Goal: Information Seeking & Learning: Learn about a topic

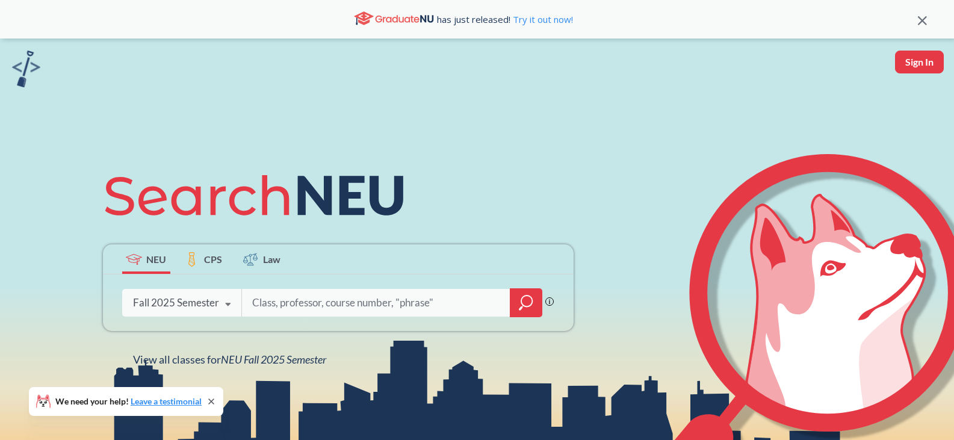
click at [321, 299] on input "search" at bounding box center [376, 302] width 250 height 25
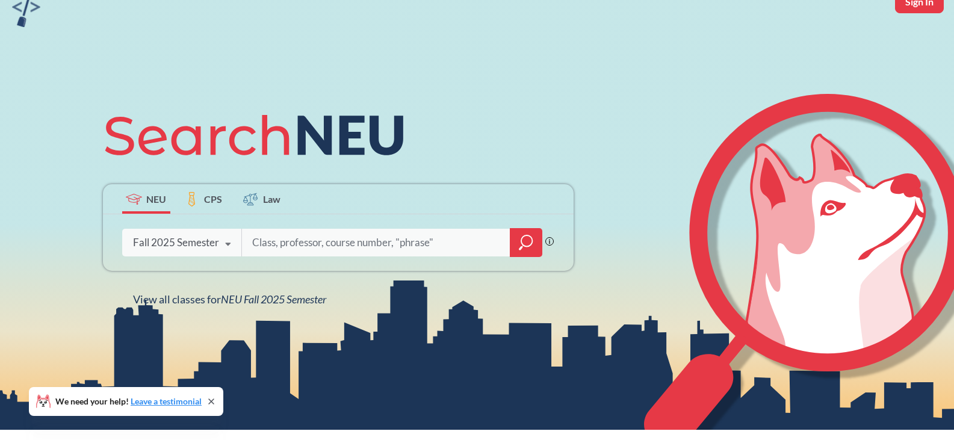
click at [231, 234] on icon at bounding box center [228, 244] width 23 height 34
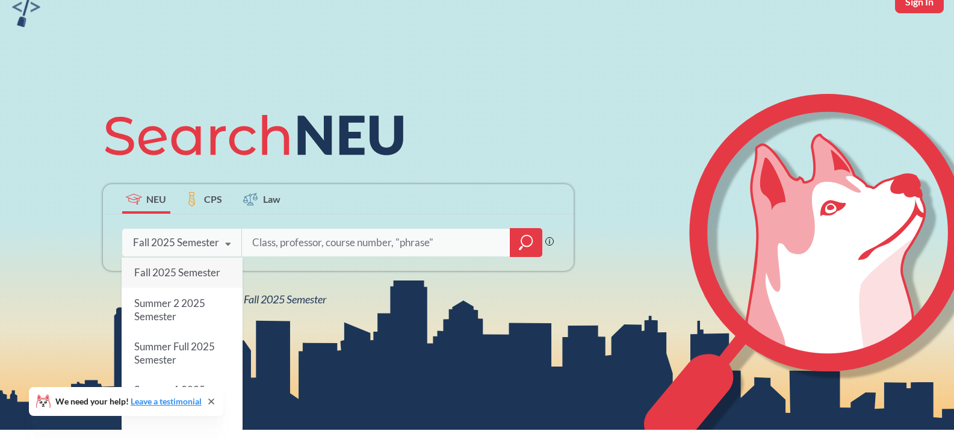
click at [231, 234] on icon at bounding box center [228, 244] width 23 height 34
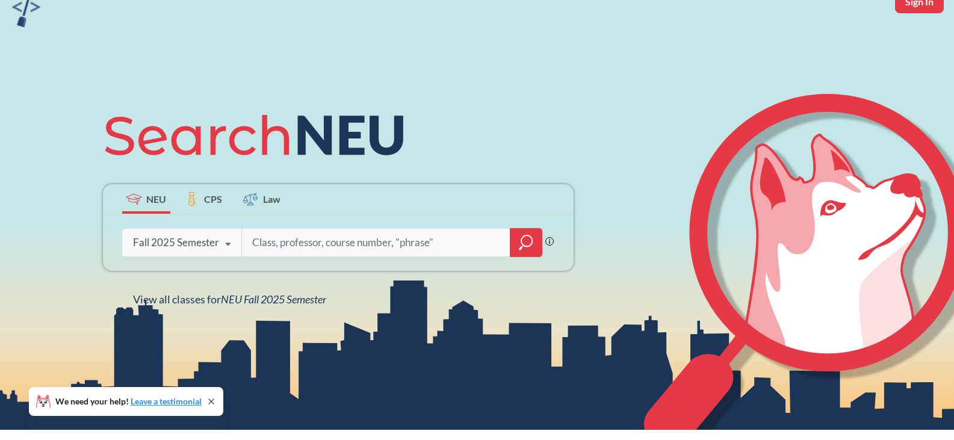
click at [303, 244] on input "search" at bounding box center [376, 242] width 250 height 25
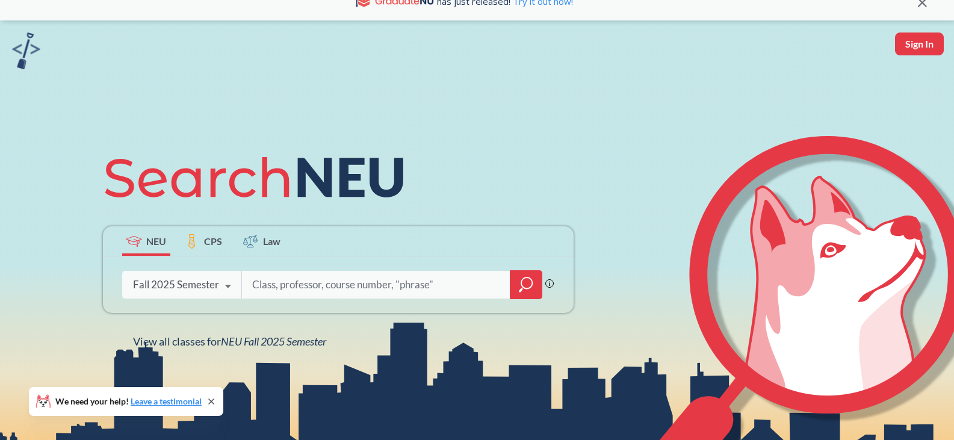
scroll to position [0, 0]
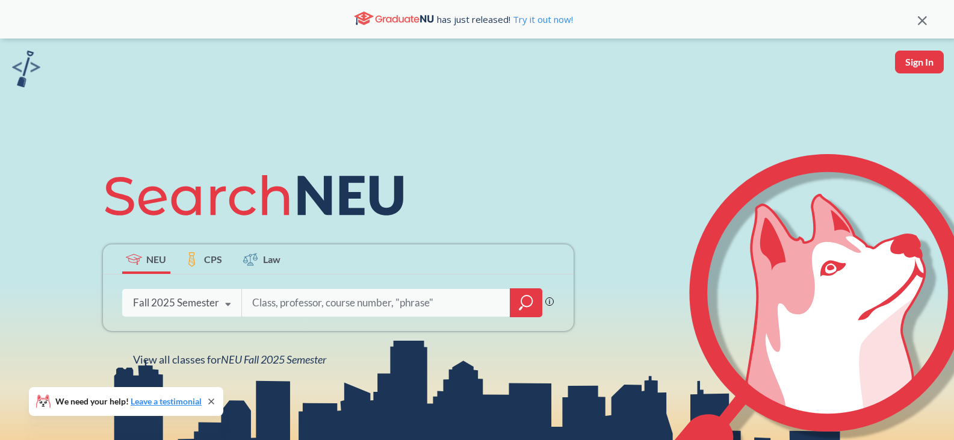
click at [342, 309] on input "search" at bounding box center [376, 302] width 250 height 25
type input "data mining"
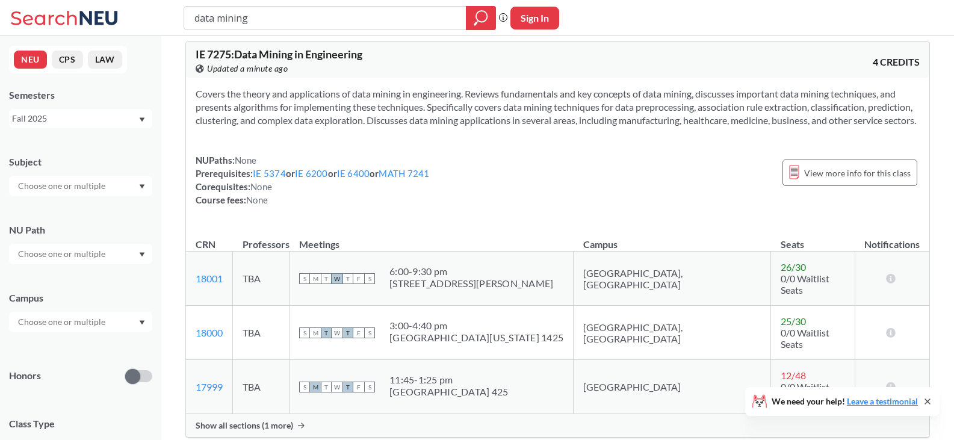
scroll to position [602, 0]
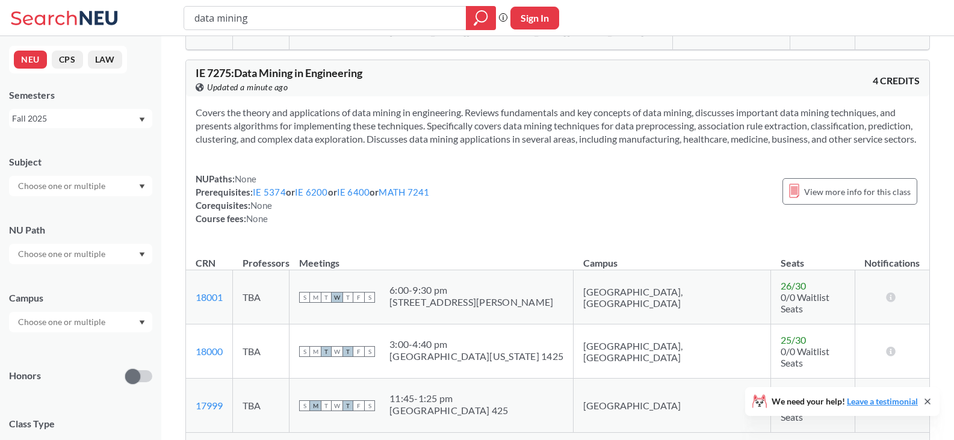
drag, startPoint x: 274, startPoint y: 152, endPoint x: 191, endPoint y: 109, distance: 93.1
click at [191, 109] on div "Covers the theory and applications of data mining in engineering. Reviews funda…" at bounding box center [557, 170] width 743 height 148
copy section "Covers the theory and applications of data mining in engineering. Reviews funda…"
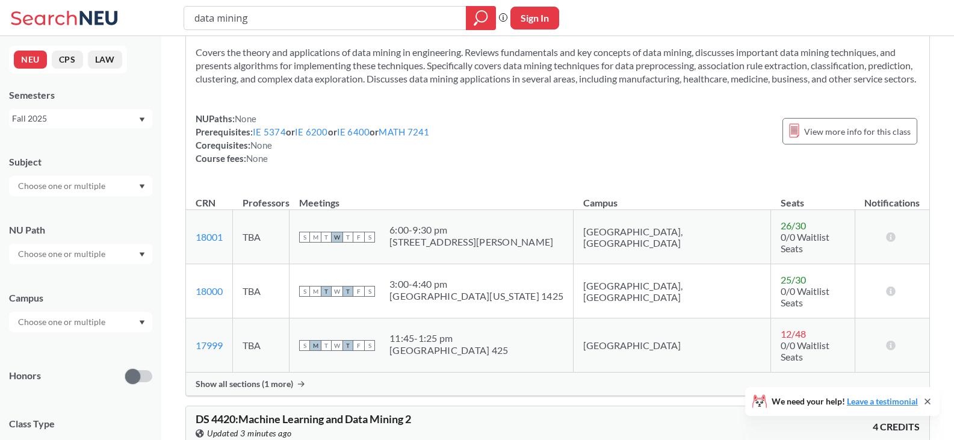
click at [270, 379] on span "Show all sections (1 more)" at bounding box center [244, 384] width 97 height 11
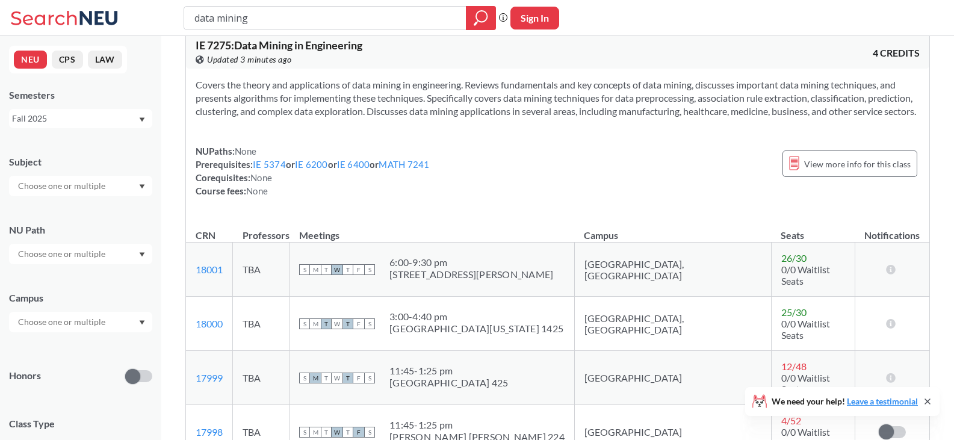
scroll to position [542, 0]
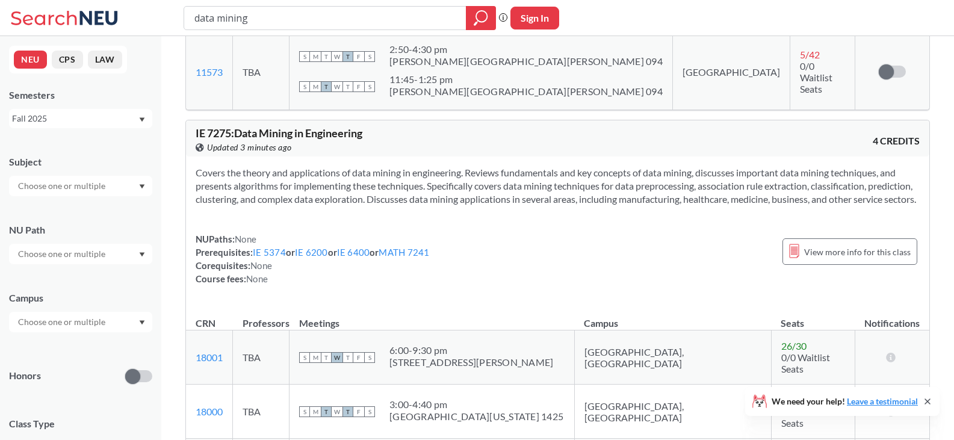
click at [69, 119] on div "Fall 2025" at bounding box center [75, 118] width 126 height 13
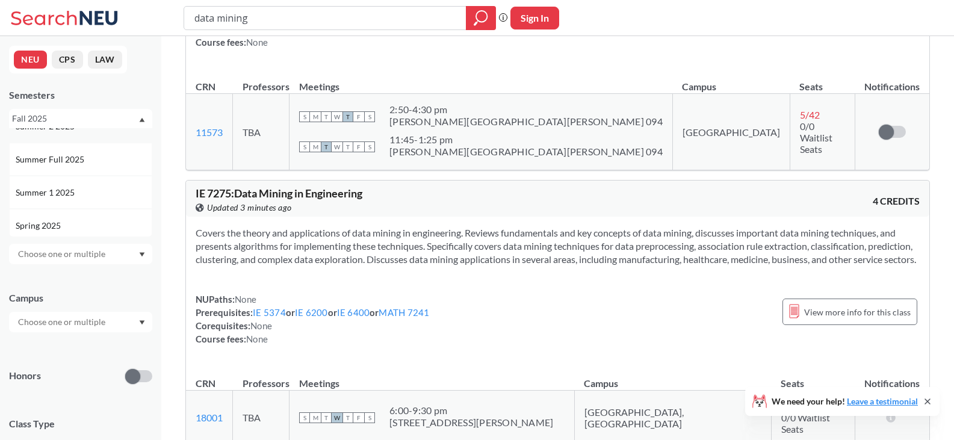
scroll to position [120, 0]
click at [53, 157] on span "Spring 2025" at bounding box center [40, 156] width 48 height 13
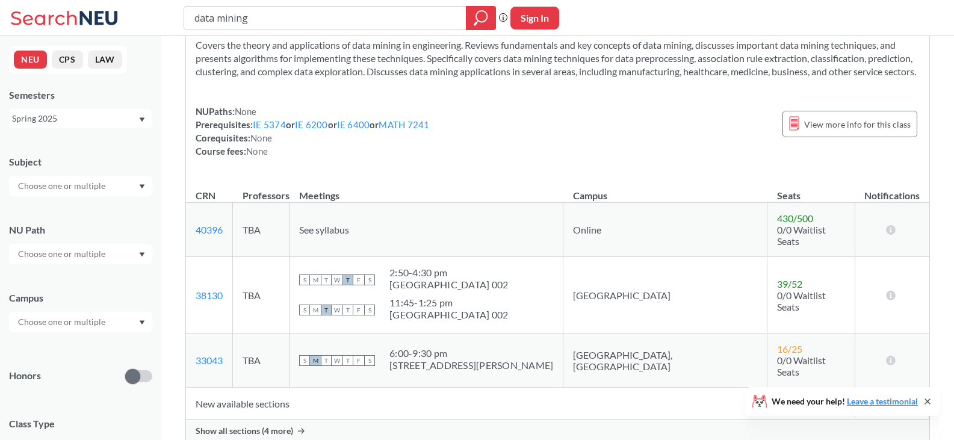
scroll to position [782, 0]
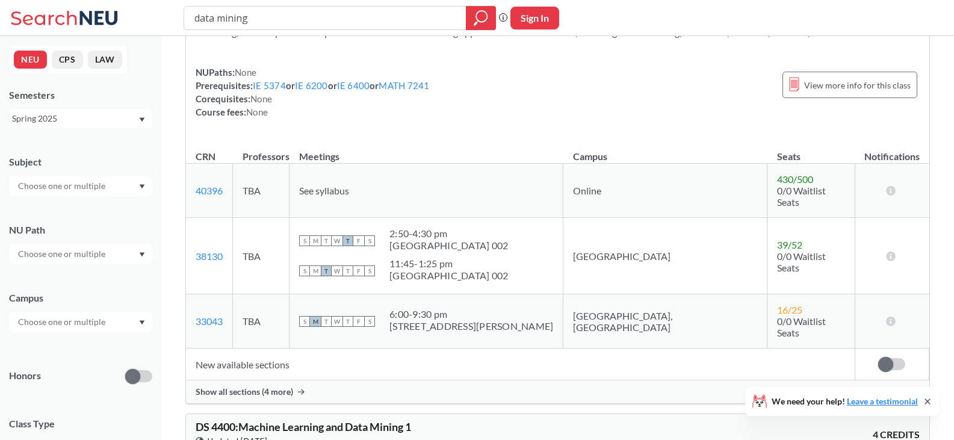
click at [262, 386] on span "Show all sections (4 more)" at bounding box center [244, 391] width 97 height 11
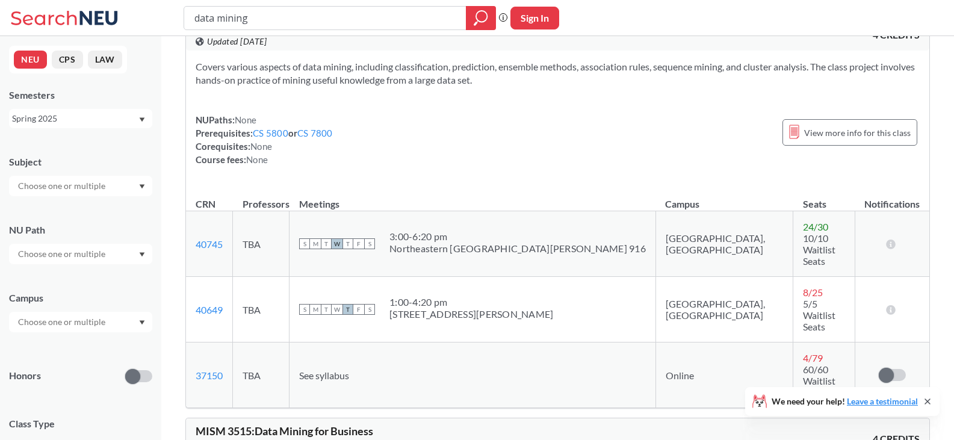
scroll to position [0, 0]
